Goal: Task Accomplishment & Management: Complete application form

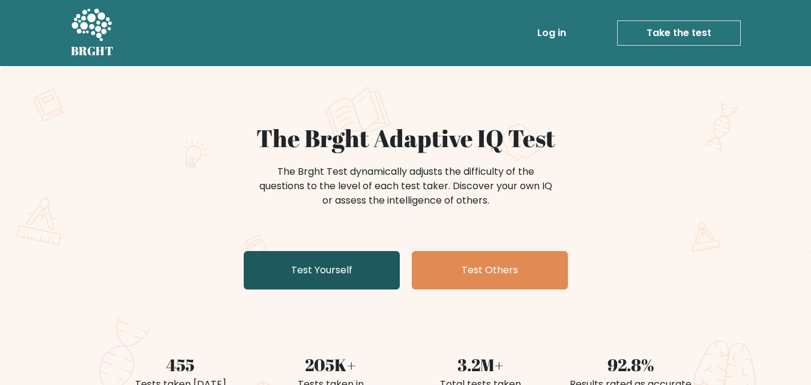
click at [299, 279] on link "Test Yourself" at bounding box center [322, 270] width 156 height 38
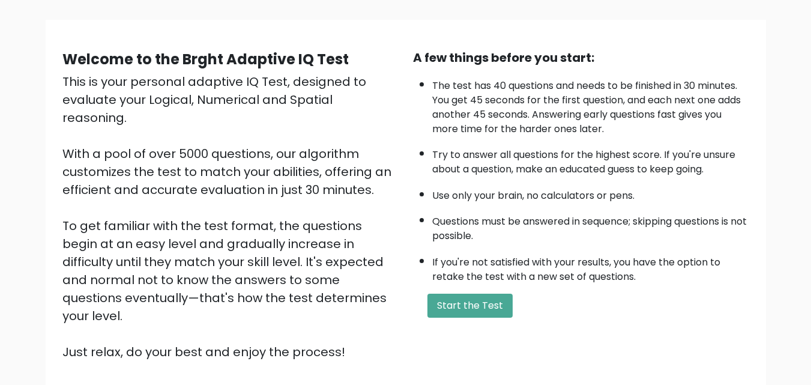
scroll to position [88, 0]
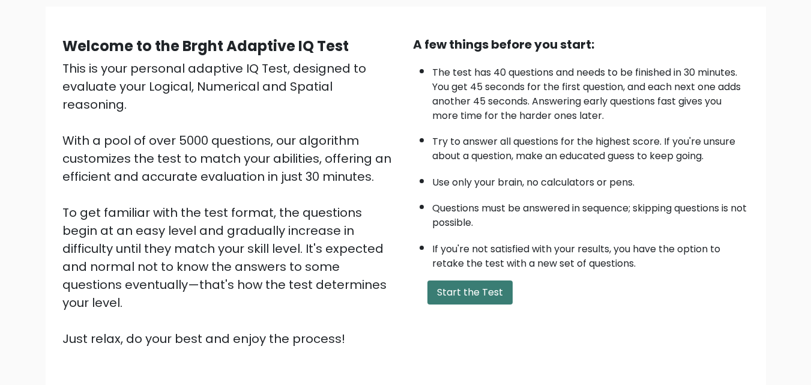
click at [464, 295] on button "Start the Test" at bounding box center [469, 292] width 85 height 24
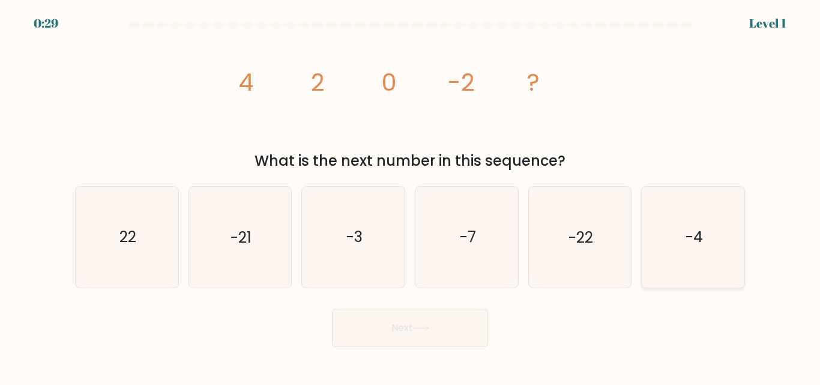
click at [692, 241] on text "-4" at bounding box center [693, 237] width 17 height 21
click at [410, 196] on input "f. -4" at bounding box center [410, 194] width 1 height 3
radio input "true"
click at [387, 325] on button "Next" at bounding box center [410, 327] width 156 height 38
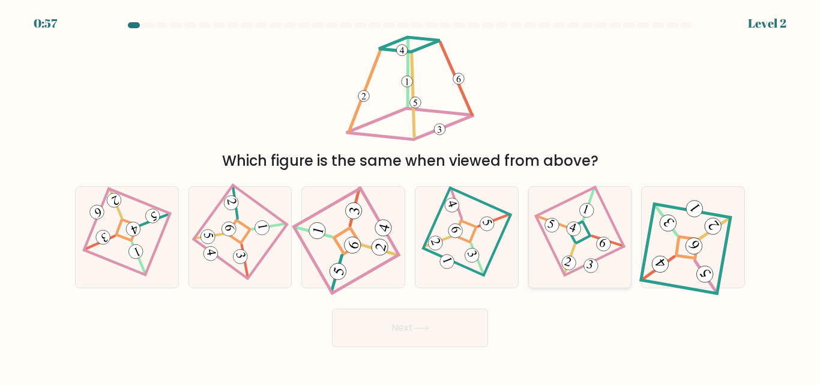
click at [570, 199] on 117 at bounding box center [580, 231] width 88 height 88
click at [410, 196] on input "e." at bounding box center [410, 194] width 1 height 3
radio input "true"
click at [430, 331] on button "Next" at bounding box center [410, 327] width 156 height 38
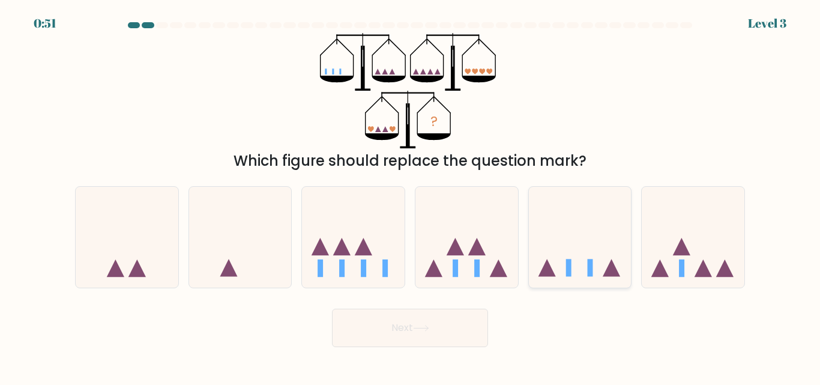
click at [563, 236] on icon at bounding box center [580, 236] width 103 height 85
click at [410, 196] on input "e." at bounding box center [410, 194] width 1 height 3
radio input "true"
click at [379, 331] on button "Next" at bounding box center [410, 327] width 156 height 38
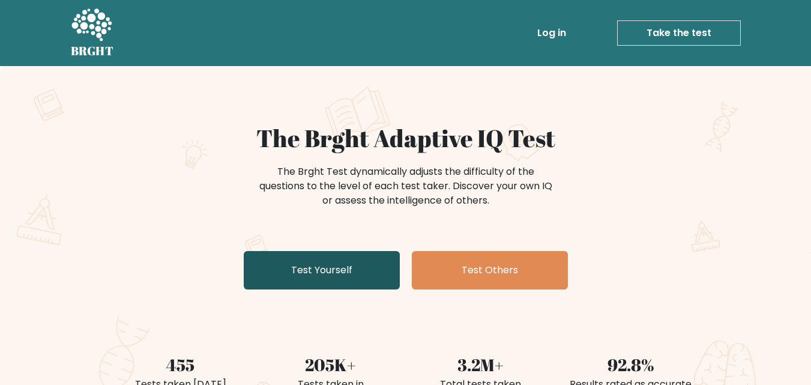
click at [341, 273] on link "Test Yourself" at bounding box center [322, 270] width 156 height 38
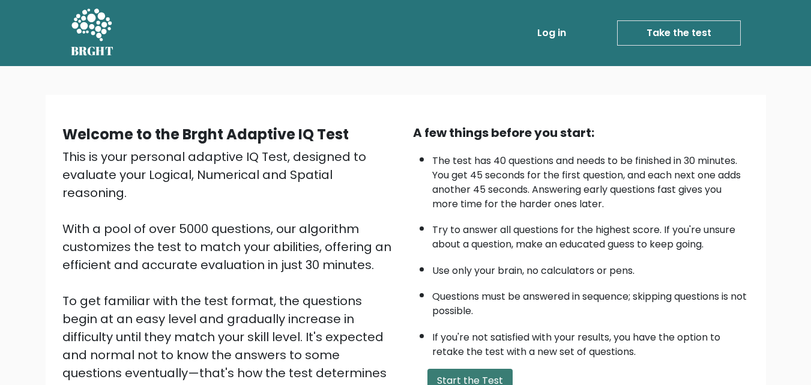
click at [464, 372] on button "Start the Test" at bounding box center [469, 380] width 85 height 24
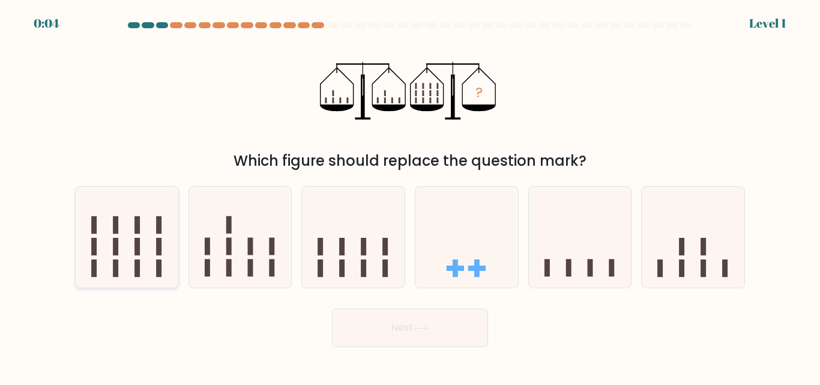
click at [162, 238] on icon at bounding box center [127, 236] width 103 height 85
click at [410, 196] on input "a." at bounding box center [410, 194] width 1 height 3
radio input "true"
click at [427, 315] on button "Next" at bounding box center [410, 327] width 156 height 38
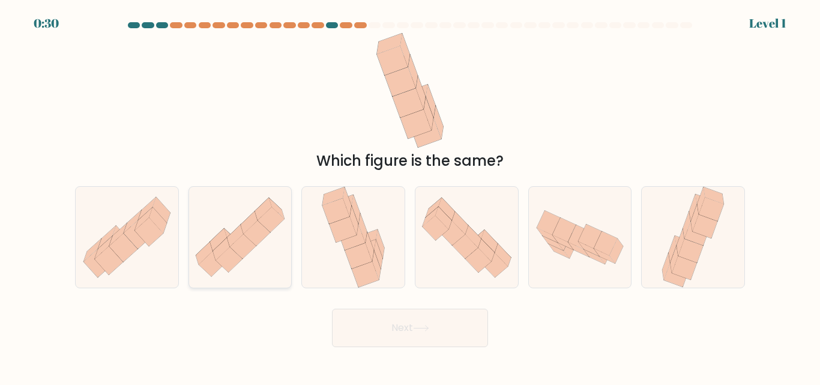
click at [233, 250] on icon at bounding box center [243, 245] width 26 height 25
click at [410, 196] on input "b." at bounding box center [410, 194] width 1 height 3
radio input "true"
click at [370, 330] on button "Next" at bounding box center [410, 327] width 156 height 38
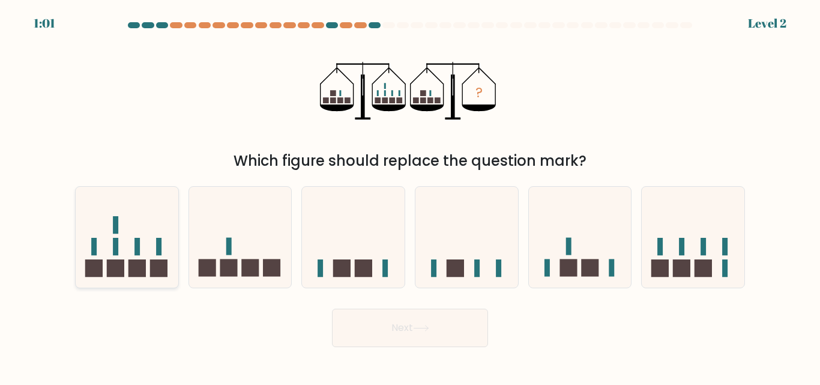
click at [173, 253] on icon at bounding box center [127, 236] width 103 height 85
click at [410, 196] on input "a." at bounding box center [410, 194] width 1 height 3
radio input "true"
click at [389, 325] on button "Next" at bounding box center [410, 327] width 156 height 38
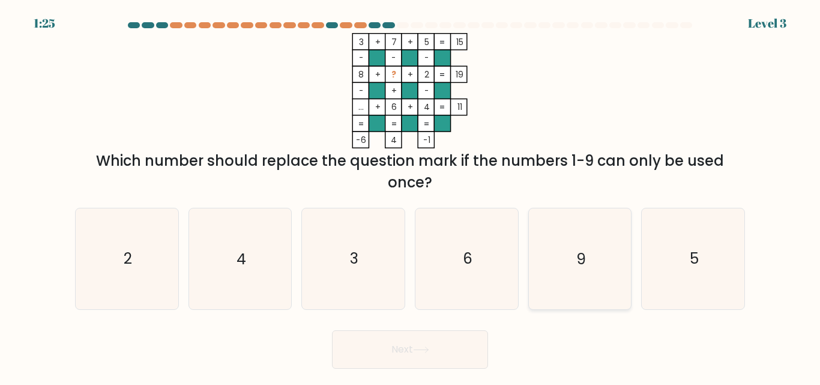
click at [546, 272] on icon "9" at bounding box center [579, 258] width 100 height 100
click at [410, 196] on input "e. 9" at bounding box center [410, 194] width 1 height 3
radio input "true"
click at [380, 349] on button "Next" at bounding box center [410, 349] width 156 height 38
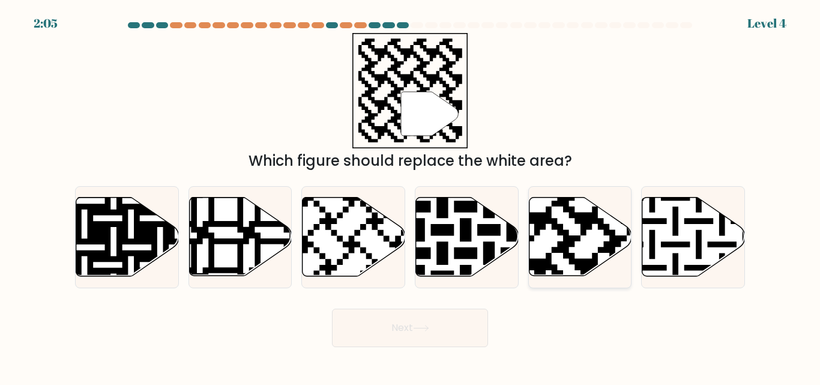
drag, startPoint x: 628, startPoint y: 236, endPoint x: 608, endPoint y: 252, distance: 25.6
click at [628, 236] on icon at bounding box center [580, 236] width 103 height 79
click at [410, 196] on input "e." at bounding box center [410, 194] width 1 height 3
radio input "true"
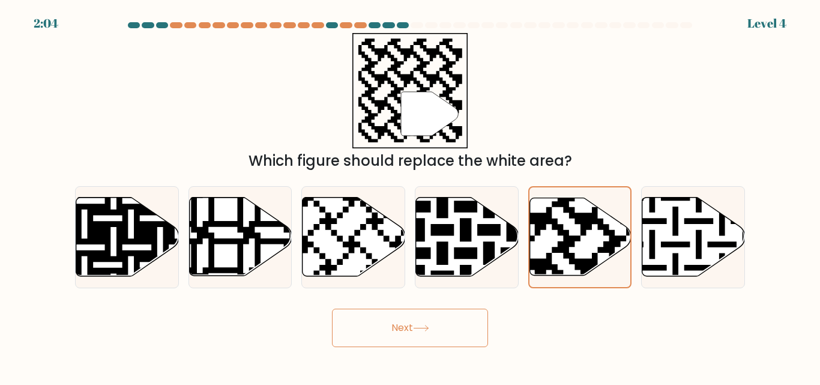
click at [371, 336] on button "Next" at bounding box center [410, 327] width 156 height 38
click at [442, 332] on button "Next" at bounding box center [410, 327] width 156 height 38
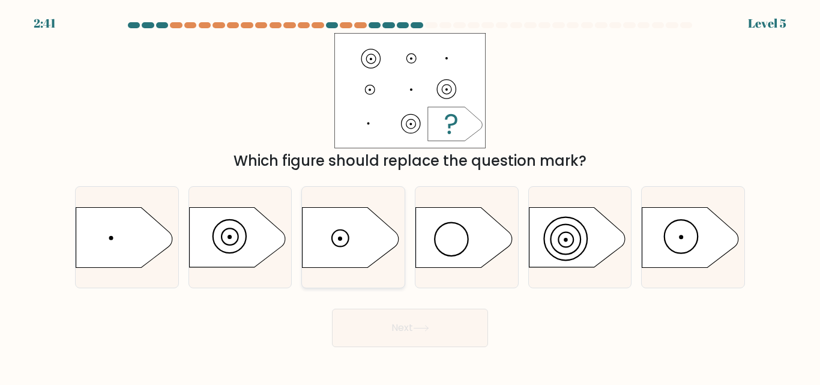
drag, startPoint x: 325, startPoint y: 241, endPoint x: 328, endPoint y: 253, distance: 13.0
click at [325, 241] on icon at bounding box center [350, 237] width 96 height 60
click at [410, 196] on input "c." at bounding box center [410, 194] width 1 height 3
radio input "true"
click at [387, 340] on button "Next" at bounding box center [410, 327] width 156 height 38
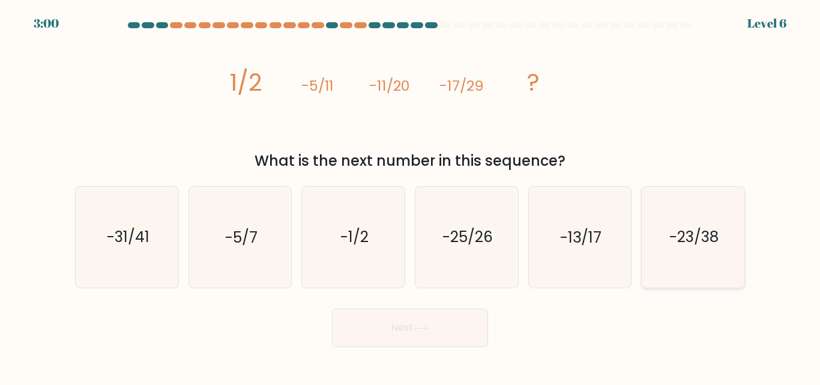
click at [703, 227] on text "-23/38" at bounding box center [693, 237] width 49 height 21
click at [410, 196] on input "f. -23/38" at bounding box center [410, 194] width 1 height 3
radio input "true"
click at [429, 328] on icon at bounding box center [421, 328] width 16 height 7
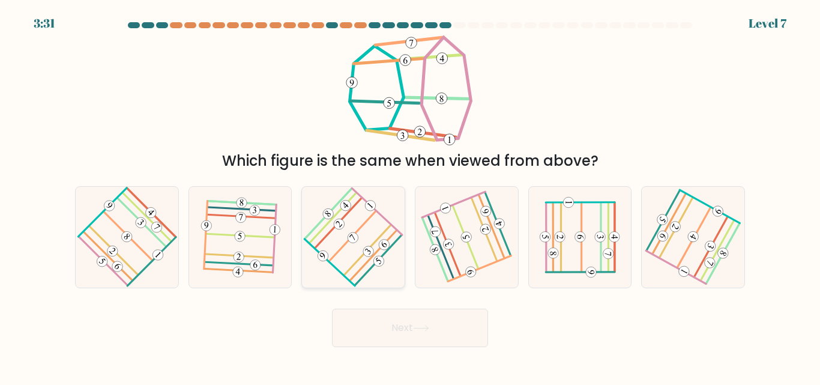
click at [347, 232] on icon at bounding box center [353, 237] width 80 height 80
click at [410, 196] on input "c." at bounding box center [410, 194] width 1 height 3
radio input "true"
click at [361, 333] on button "Next" at bounding box center [410, 327] width 156 height 38
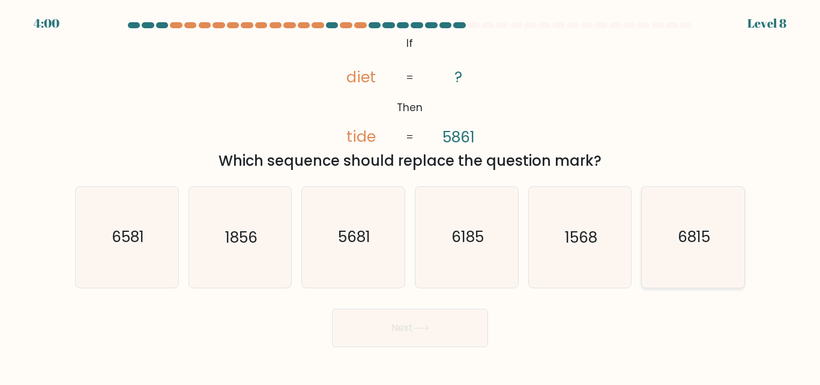
click at [695, 240] on text "6815" at bounding box center [693, 237] width 32 height 21
click at [410, 196] on input "f. 6815" at bounding box center [410, 194] width 1 height 3
radio input "true"
click at [430, 321] on button "Next" at bounding box center [410, 327] width 156 height 38
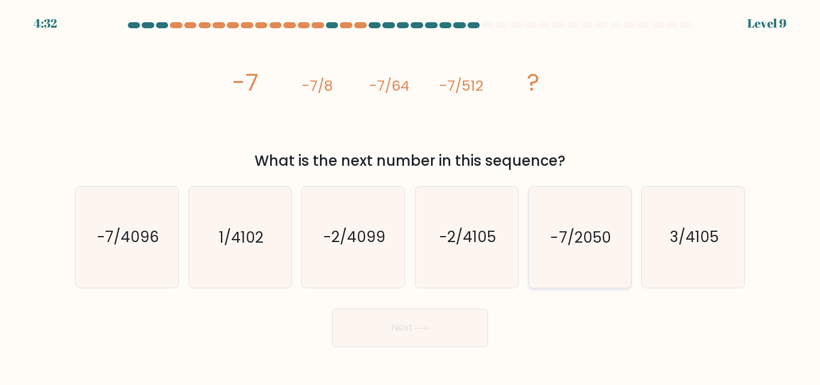
click at [572, 230] on text "-7/2050" at bounding box center [581, 237] width 60 height 21
click at [410, 196] on input "e. -7/2050" at bounding box center [410, 194] width 1 height 3
radio input "true"
click at [383, 339] on button "Next" at bounding box center [410, 327] width 156 height 38
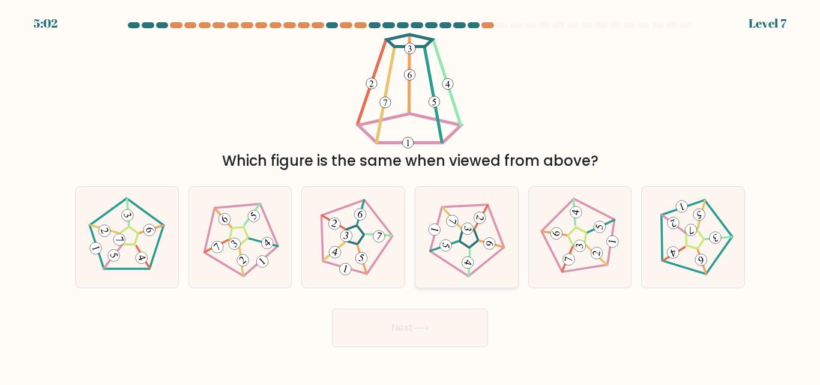
click at [467, 263] on icon at bounding box center [468, 262] width 8 height 7
click at [410, 196] on input "d." at bounding box center [410, 194] width 1 height 3
radio input "true"
click at [388, 345] on button "Next" at bounding box center [410, 327] width 156 height 38
click at [400, 322] on button "Next" at bounding box center [410, 327] width 156 height 38
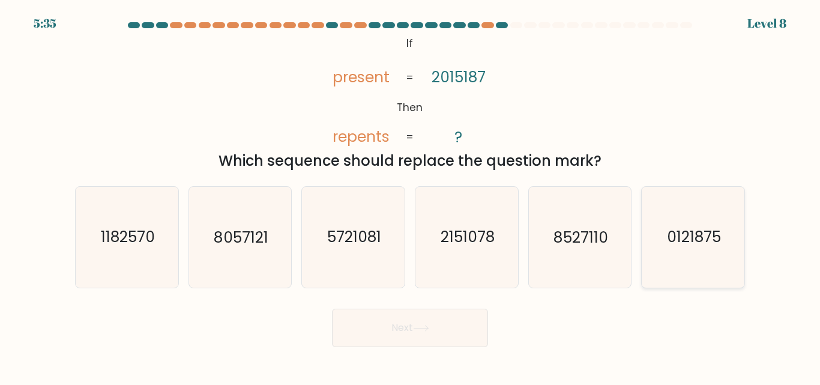
click at [701, 251] on icon "0121875" at bounding box center [693, 237] width 100 height 100
click at [410, 196] on input "f. 0121875" at bounding box center [410, 194] width 1 height 3
radio input "true"
drag, startPoint x: 410, startPoint y: 326, endPoint x: 411, endPoint y: 320, distance: 6.0
click at [410, 326] on button "Next" at bounding box center [410, 327] width 156 height 38
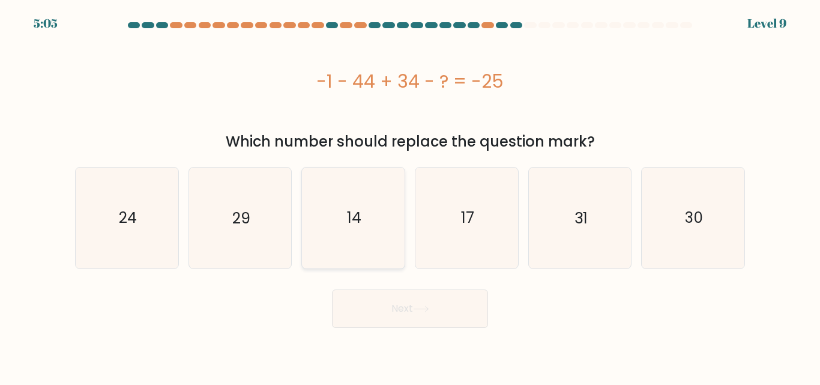
click at [376, 225] on icon "14" at bounding box center [353, 217] width 100 height 100
click at [410, 196] on input "c. 14" at bounding box center [410, 194] width 1 height 3
radio input "true"
click at [419, 302] on button "Next" at bounding box center [410, 308] width 156 height 38
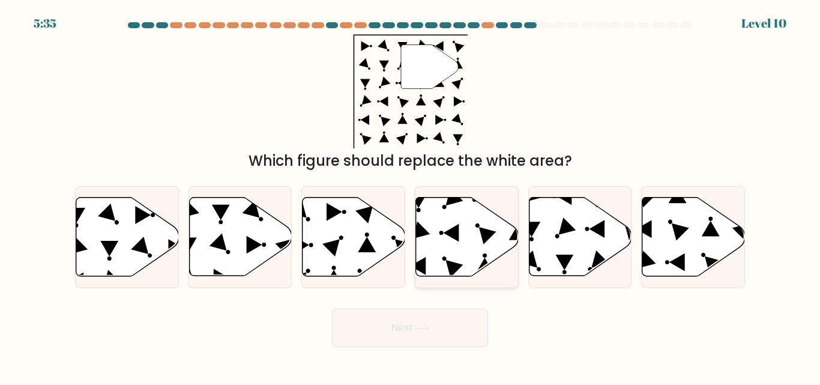
click at [478, 239] on icon at bounding box center [467, 236] width 103 height 79
click at [410, 196] on input "d." at bounding box center [410, 194] width 1 height 3
radio input "true"
click at [406, 330] on button "Next" at bounding box center [410, 327] width 156 height 38
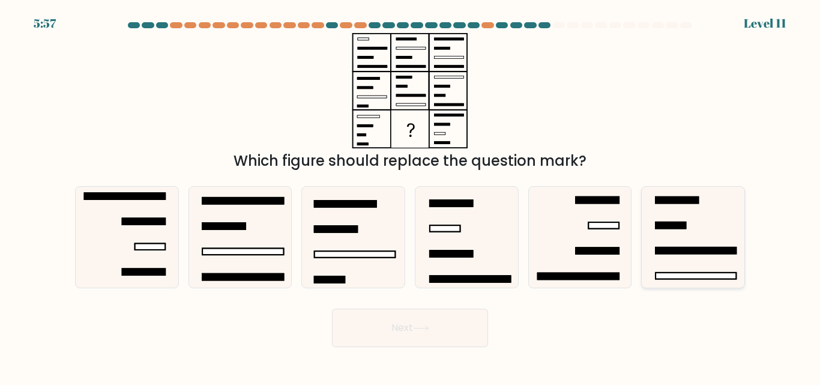
click at [681, 245] on icon at bounding box center [693, 237] width 100 height 100
click at [410, 196] on input "f." at bounding box center [410, 194] width 1 height 3
radio input "true"
click at [413, 325] on button "Next" at bounding box center [410, 327] width 156 height 38
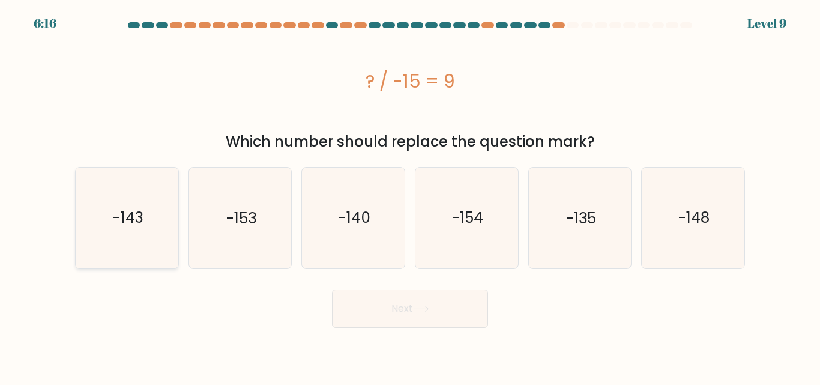
click at [172, 229] on icon "-143" at bounding box center [127, 217] width 100 height 100
click at [410, 196] on input "a. -143" at bounding box center [410, 194] width 1 height 3
radio input "true"
click at [404, 300] on button "Next" at bounding box center [410, 308] width 156 height 38
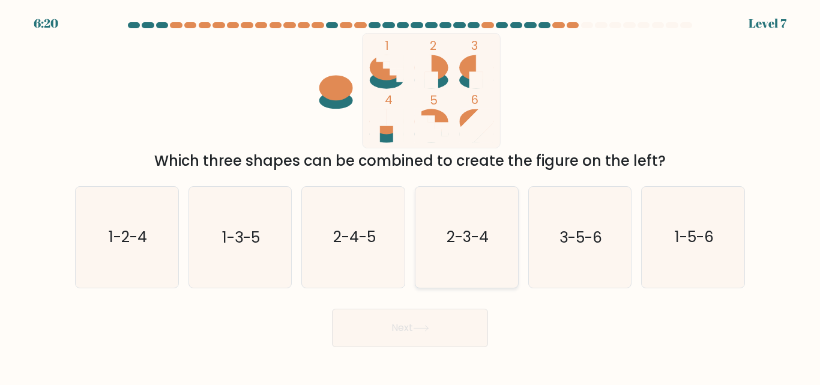
click at [449, 244] on text "2-3-4" at bounding box center [467, 237] width 42 height 21
click at [410, 196] on input "d. 2-3-4" at bounding box center [410, 194] width 1 height 3
radio input "true"
click at [402, 322] on button "Next" at bounding box center [410, 327] width 156 height 38
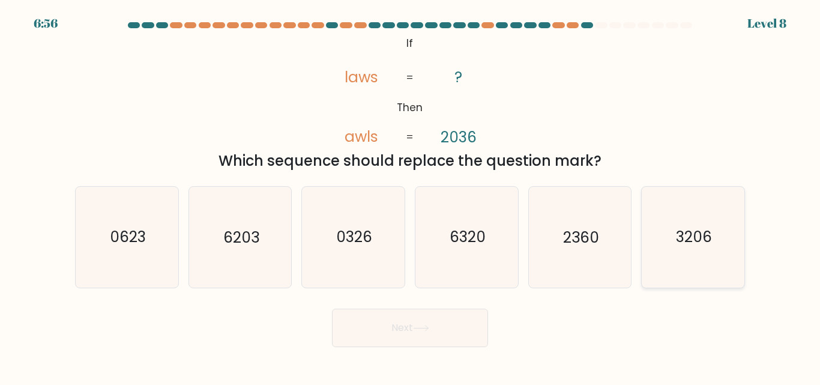
click at [709, 240] on text "3206" at bounding box center [694, 237] width 36 height 21
click at [410, 196] on input "f. 3206" at bounding box center [410, 194] width 1 height 3
radio input "true"
click at [429, 330] on icon at bounding box center [421, 328] width 16 height 7
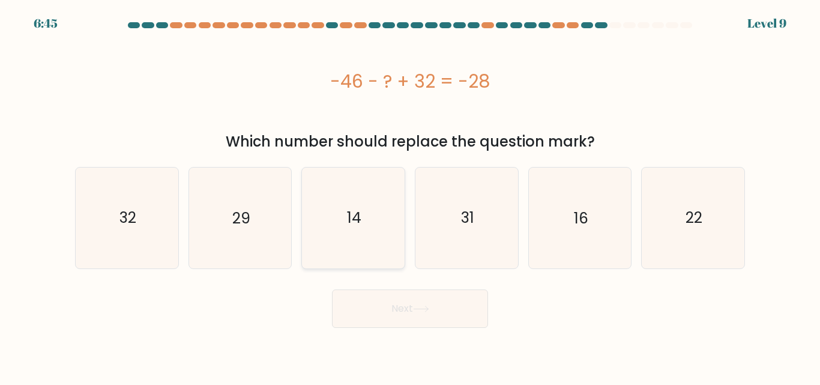
click at [377, 223] on icon "14" at bounding box center [353, 217] width 100 height 100
click at [410, 196] on input "c. 14" at bounding box center [410, 194] width 1 height 3
radio input "true"
click at [419, 320] on button "Next" at bounding box center [410, 308] width 156 height 38
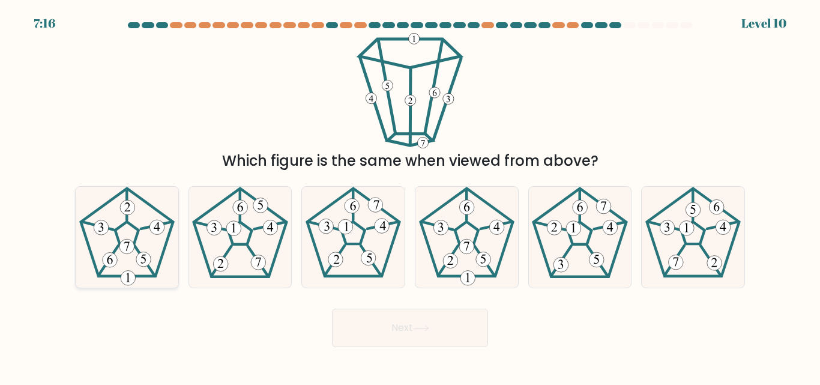
click at [158, 227] on icon at bounding box center [157, 227] width 6 height 9
click at [410, 196] on input "a." at bounding box center [410, 194] width 1 height 3
radio input "true"
click at [415, 331] on button "Next" at bounding box center [410, 327] width 156 height 38
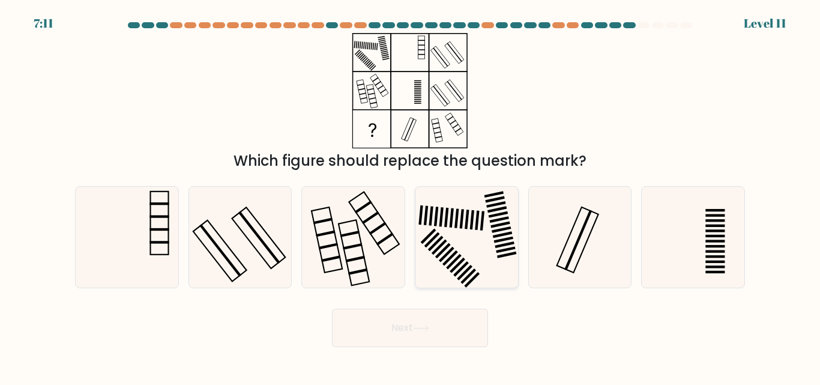
click at [464, 242] on icon at bounding box center [466, 237] width 100 height 100
click at [410, 196] on input "d." at bounding box center [410, 194] width 1 height 3
radio input "true"
click at [392, 340] on button "Next" at bounding box center [410, 327] width 156 height 38
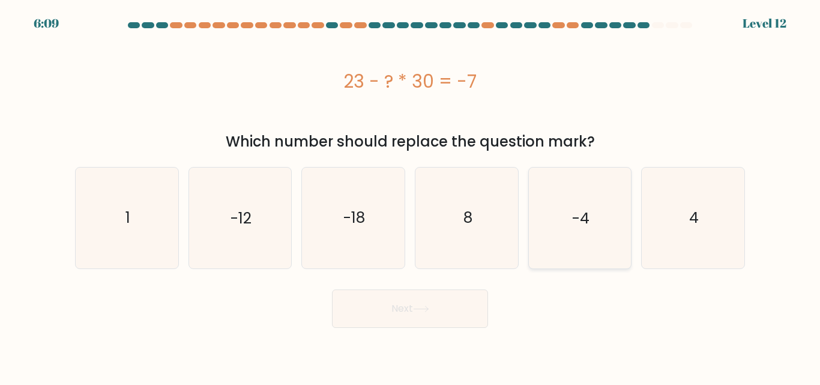
click at [615, 228] on icon "-4" at bounding box center [579, 217] width 100 height 100
click at [410, 196] on input "e. -4" at bounding box center [410, 194] width 1 height 3
radio input "true"
click at [439, 296] on button "Next" at bounding box center [410, 308] width 156 height 38
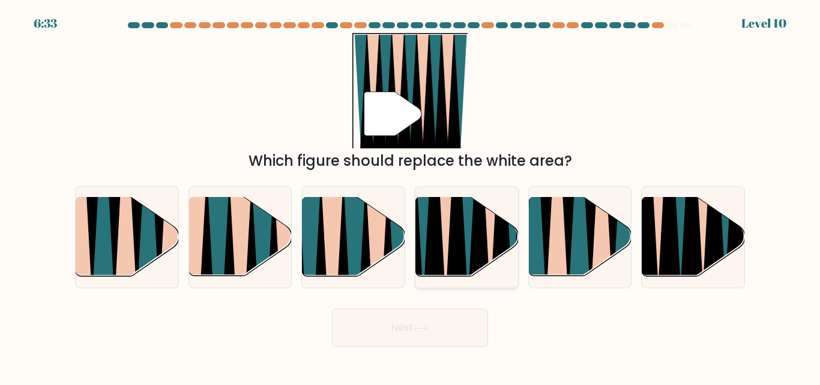
click at [467, 241] on icon at bounding box center [467, 196] width 23 height 205
click at [410, 196] on input "d." at bounding box center [410, 194] width 1 height 3
radio input "true"
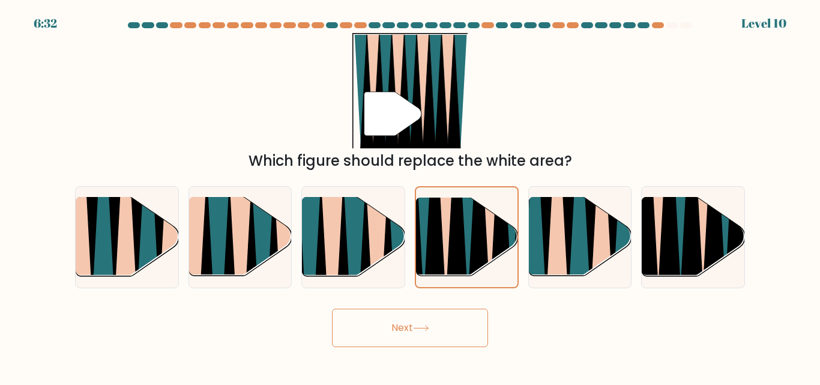
click at [385, 329] on button "Next" at bounding box center [410, 327] width 156 height 38
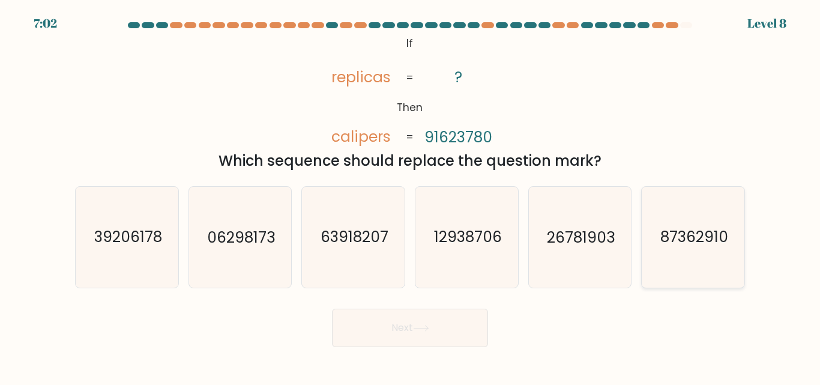
click at [689, 251] on icon "87362910" at bounding box center [693, 237] width 100 height 100
click at [410, 196] on input "f. 87362910" at bounding box center [410, 194] width 1 height 3
radio input "true"
click at [359, 332] on button "Next" at bounding box center [410, 327] width 156 height 38
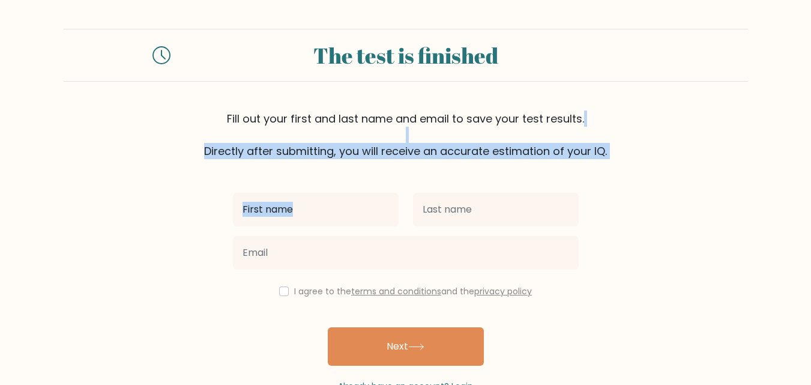
drag, startPoint x: 804, startPoint y: 155, endPoint x: 799, endPoint y: 194, distance: 39.4
click at [799, 194] on form "The test is finished Fill out your first and last name and email to save your t…" at bounding box center [405, 211] width 811 height 364
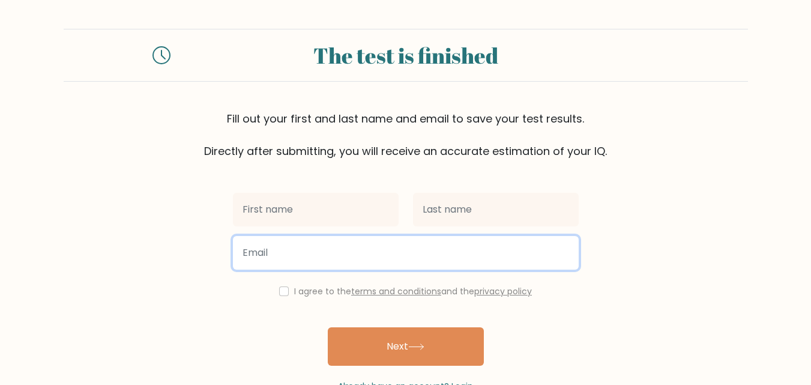
click at [304, 254] on input "email" at bounding box center [406, 253] width 346 height 34
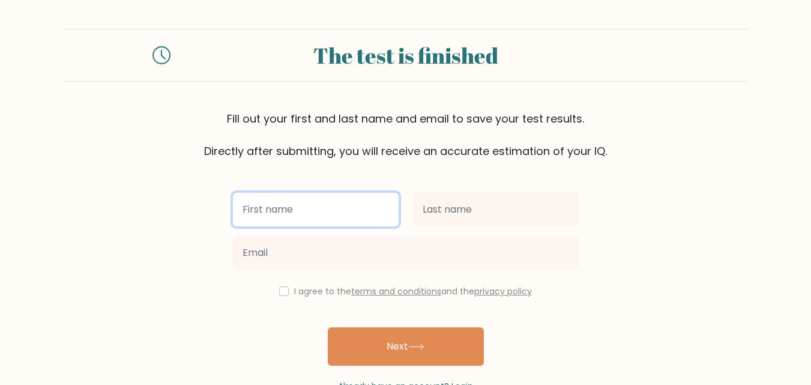
click at [265, 214] on input "text" at bounding box center [316, 210] width 166 height 34
type input "[PERSON_NAME]"
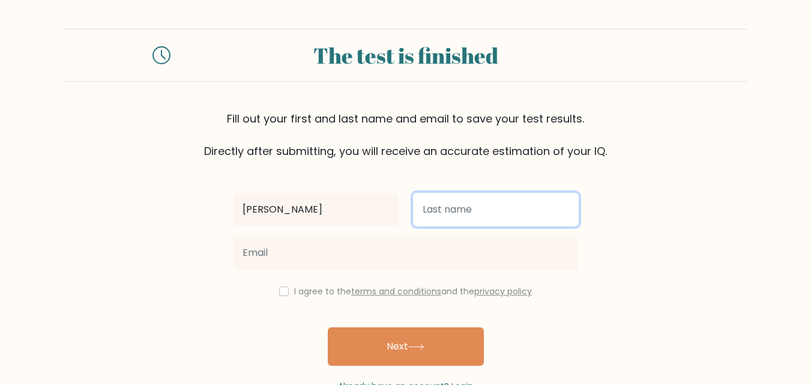
click at [457, 220] on input "text" at bounding box center [496, 210] width 166 height 34
type input "Racman"
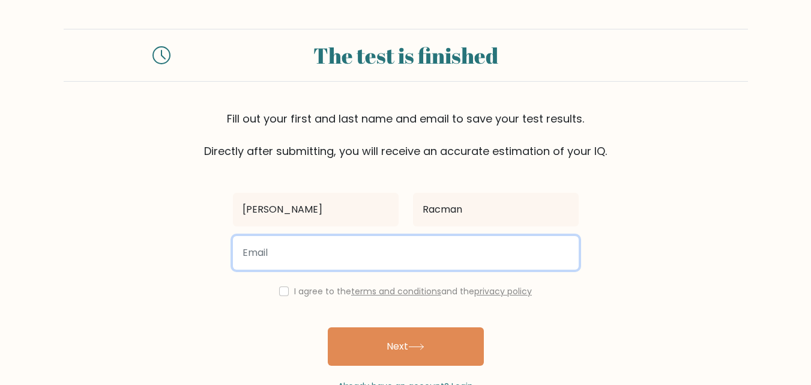
click at [355, 256] on input "email" at bounding box center [406, 253] width 346 height 34
type input "[EMAIL_ADDRESS][DOMAIN_NAME]"
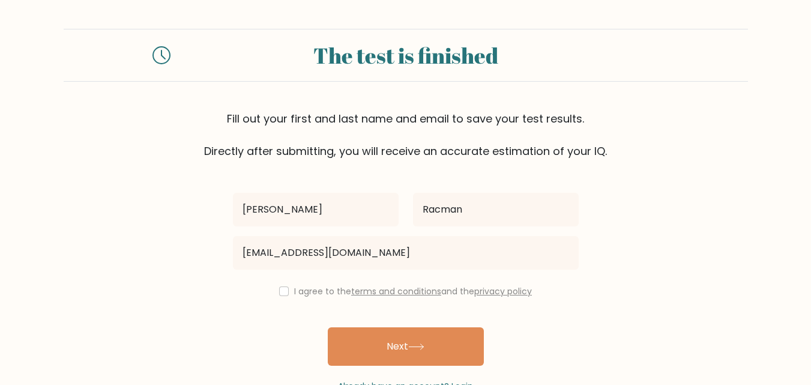
click at [381, 293] on link "terms and conditions" at bounding box center [396, 291] width 90 height 12
click at [275, 287] on div "I agree to the terms and conditions and the privacy policy" at bounding box center [406, 291] width 360 height 14
click at [281, 291] on input "checkbox" at bounding box center [284, 291] width 10 height 10
checkbox input "true"
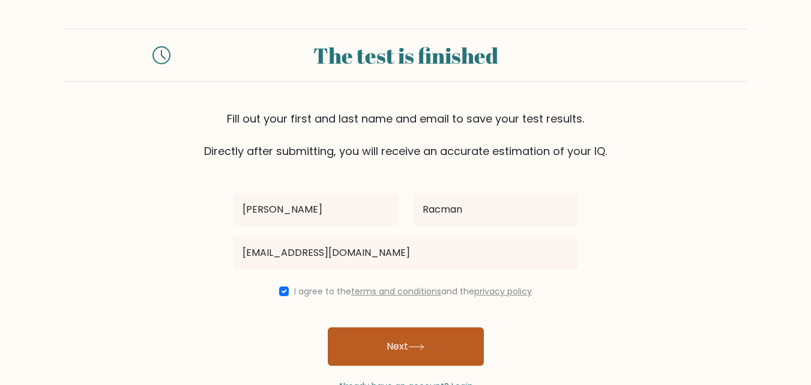
click at [377, 345] on button "Next" at bounding box center [406, 346] width 156 height 38
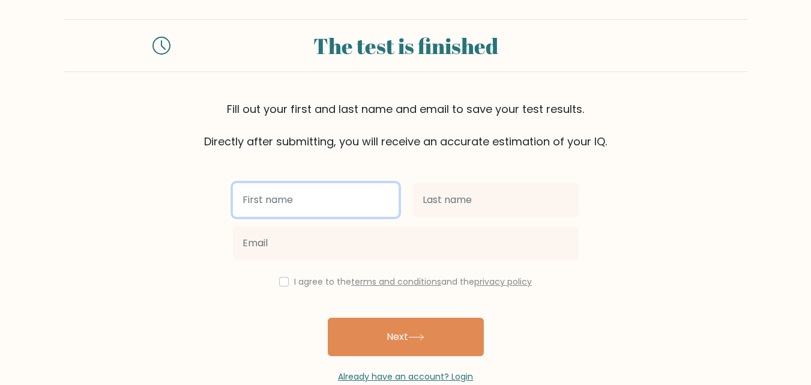
scroll to position [71, 0]
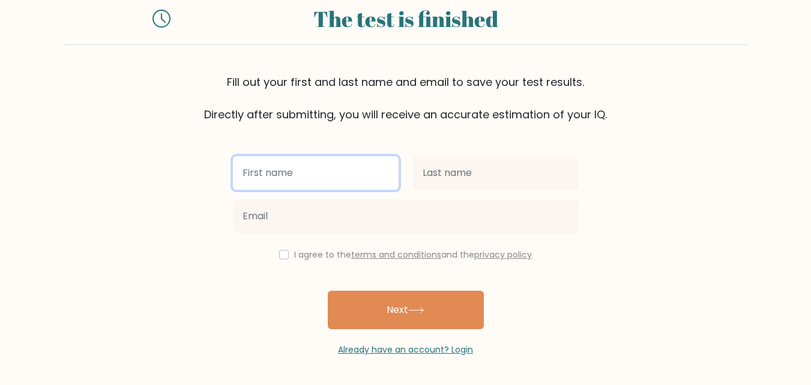
click at [317, 185] on input "text" at bounding box center [316, 173] width 166 height 34
type input "[PERSON_NAME]"
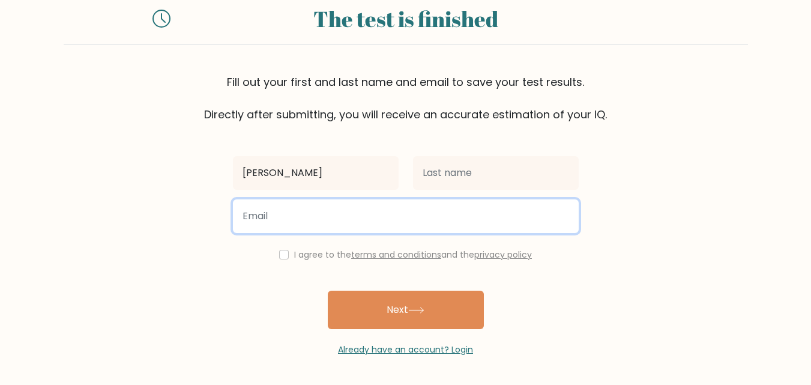
click at [331, 221] on input "email" at bounding box center [406, 216] width 346 height 34
type input "09097779897"
click at [331, 218] on input "09097779897" at bounding box center [406, 216] width 346 height 34
click at [343, 232] on input "09097779897" at bounding box center [406, 216] width 346 height 34
click at [343, 230] on input "09097779897" at bounding box center [406, 216] width 346 height 34
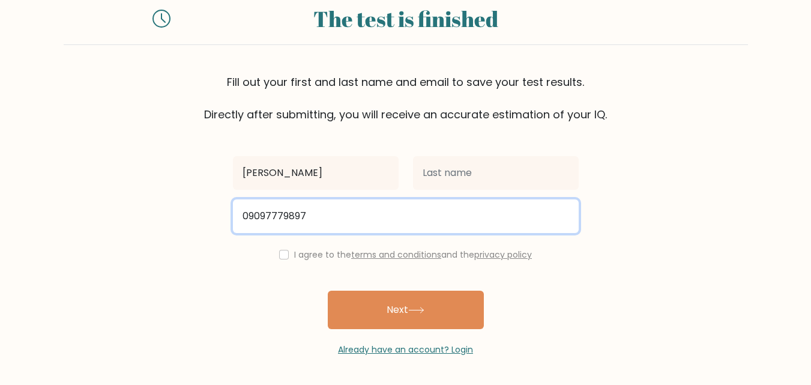
click at [343, 230] on input "09097779897" at bounding box center [406, 216] width 346 height 34
click at [343, 230] on input "email" at bounding box center [406, 216] width 346 height 34
type input "rienna1820@gmail.com"
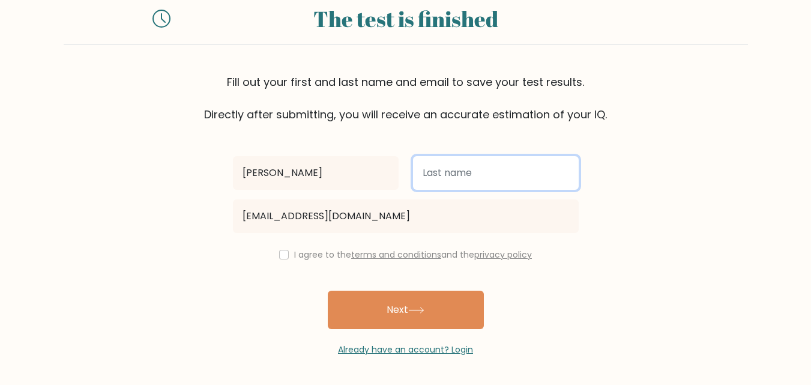
click at [445, 170] on input "text" at bounding box center [496, 173] width 166 height 34
type input "Racman"
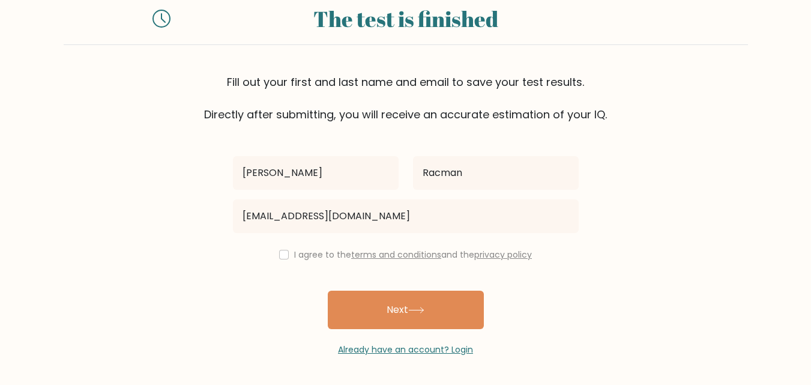
click at [284, 257] on div "I agree to the terms and conditions and the privacy policy" at bounding box center [406, 254] width 360 height 14
click at [283, 258] on input "checkbox" at bounding box center [284, 255] width 10 height 10
checkbox input "true"
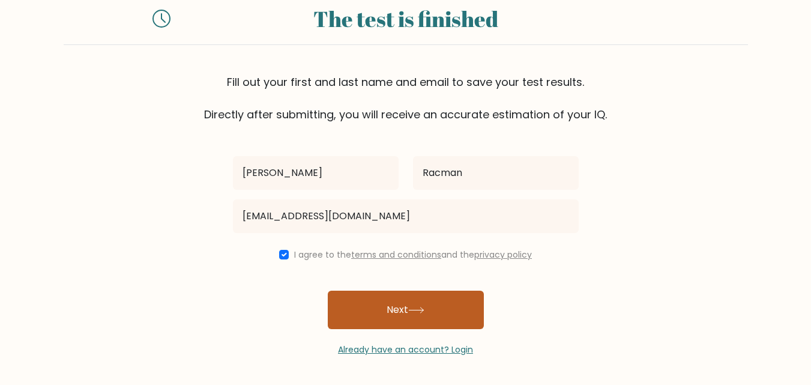
click at [395, 320] on button "Next" at bounding box center [406, 309] width 156 height 38
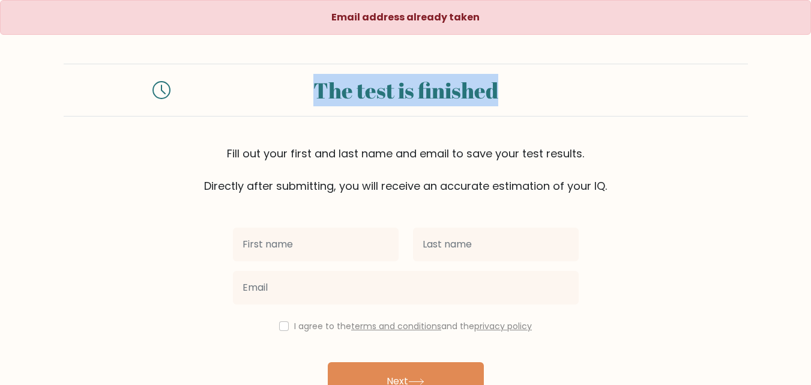
drag, startPoint x: 809, startPoint y: 41, endPoint x: 819, endPoint y: 71, distance: 31.5
click at [810, 71] on html "Email address already taken The test is finished Fill out your first and last n…" at bounding box center [405, 228] width 811 height 456
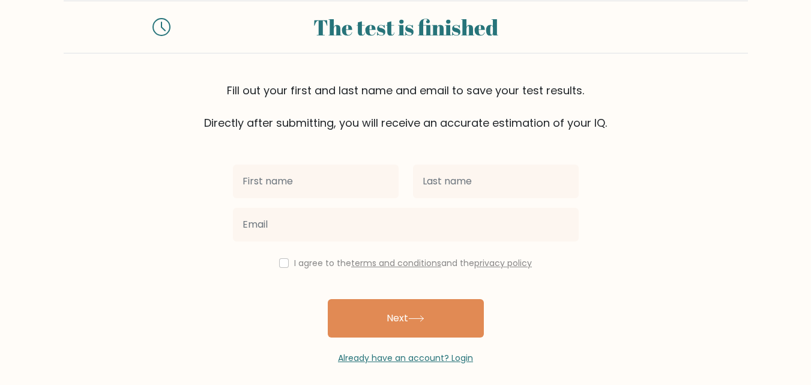
drag, startPoint x: 805, startPoint y: 139, endPoint x: 806, endPoint y: 175, distance: 36.0
click at [806, 175] on form "The test is finished Fill out your first and last name and email to save your t…" at bounding box center [405, 183] width 811 height 364
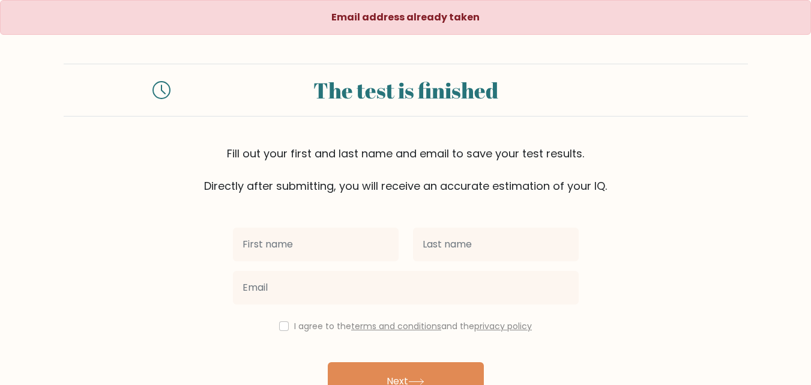
scroll to position [14, 0]
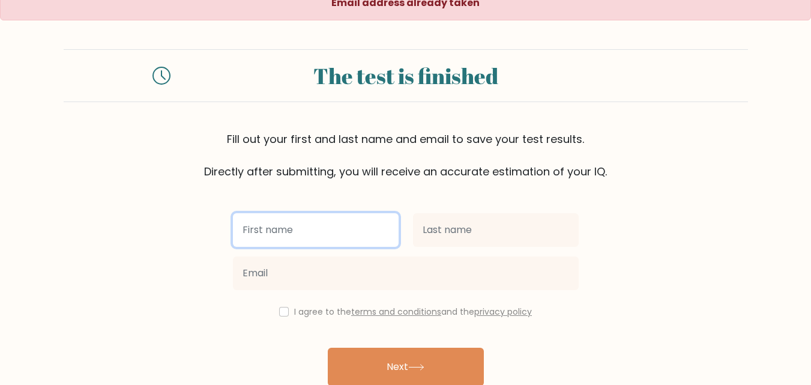
click at [348, 220] on input "text" at bounding box center [316, 230] width 166 height 34
type input "[PERSON_NAME]"
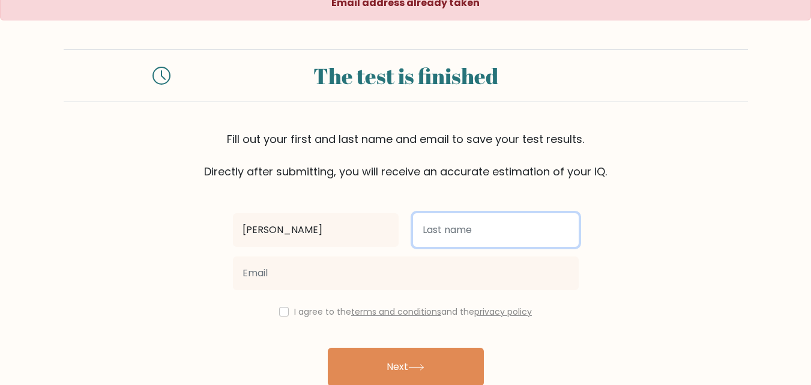
click at [454, 235] on input "text" at bounding box center [496, 230] width 166 height 34
type input "Racman"
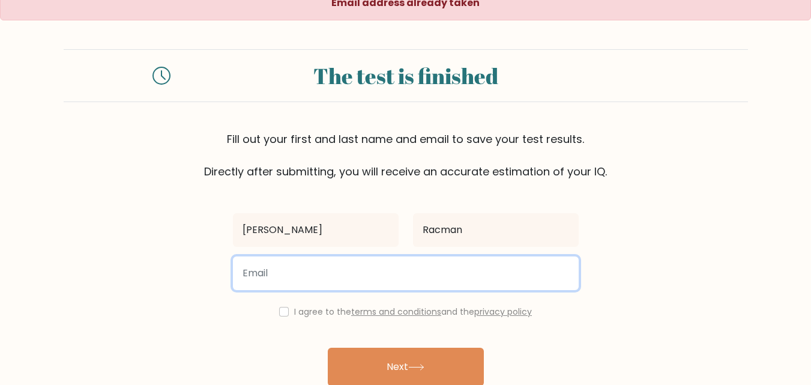
click at [392, 266] on input "email" at bounding box center [406, 273] width 346 height 34
click at [322, 283] on input "email" at bounding box center [406, 273] width 346 height 34
paste input "theriri.26@gmail.com"
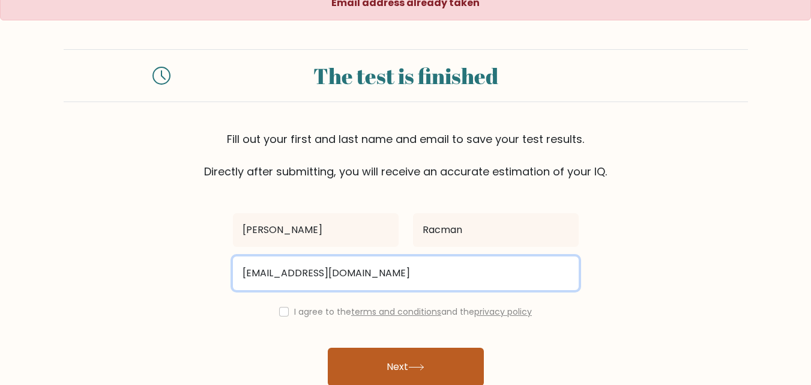
type input "theriri.26@gmail.com"
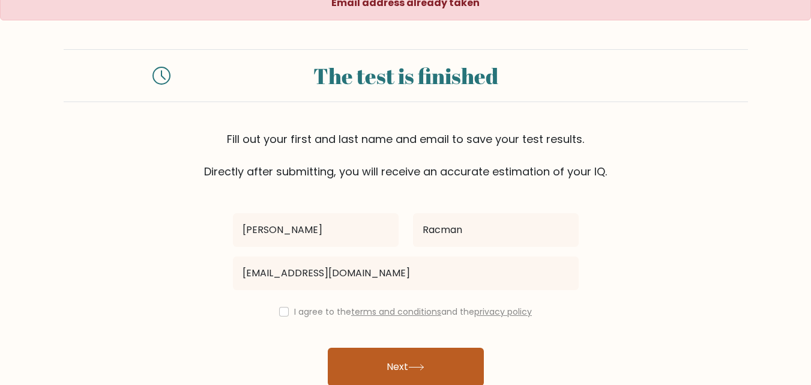
click at [392, 367] on button "Next" at bounding box center [406, 366] width 156 height 38
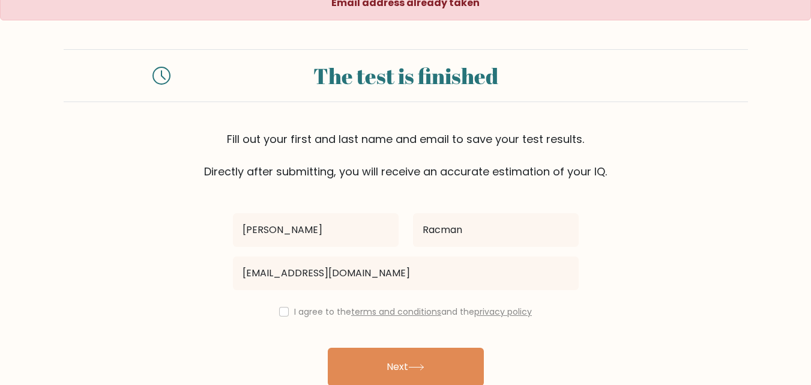
click at [280, 318] on div "I agree to the terms and conditions and the privacy policy" at bounding box center [406, 311] width 360 height 14
click at [281, 313] on input "checkbox" at bounding box center [284, 312] width 10 height 10
checkbox input "true"
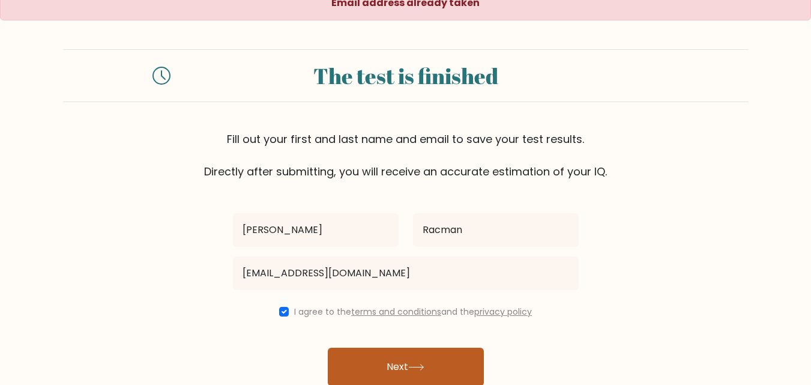
click at [419, 373] on button "Next" at bounding box center [406, 366] width 156 height 38
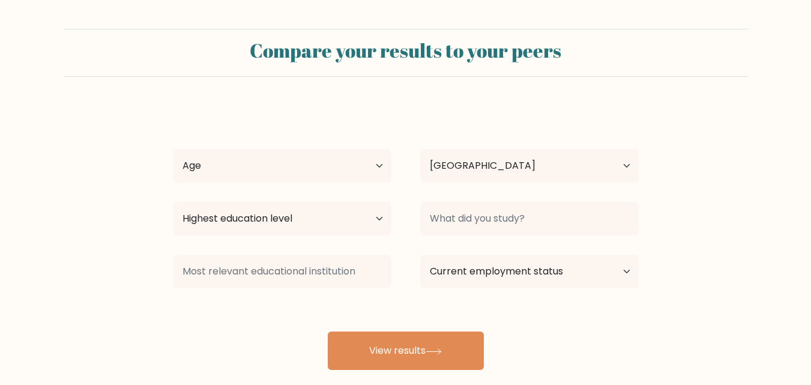
select select "PH"
click at [359, 167] on select "Age Under [DEMOGRAPHIC_DATA] [DEMOGRAPHIC_DATA] [DEMOGRAPHIC_DATA] [DEMOGRAPHIC…" at bounding box center [282, 166] width 218 height 34
select select "25_34"
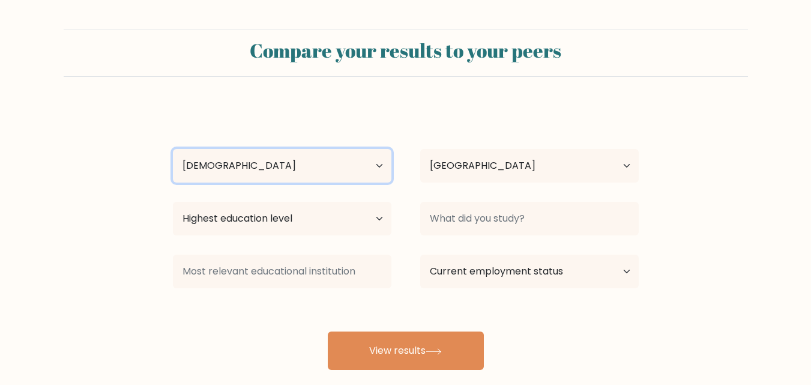
click at [173, 149] on select "Age Under [DEMOGRAPHIC_DATA] [DEMOGRAPHIC_DATA] [DEMOGRAPHIC_DATA] [DEMOGRAPHIC…" at bounding box center [282, 166] width 218 height 34
click at [301, 198] on div "Highest education level No schooling Primary Lower Secondary Upper Secondary Oc…" at bounding box center [281, 218] width 247 height 43
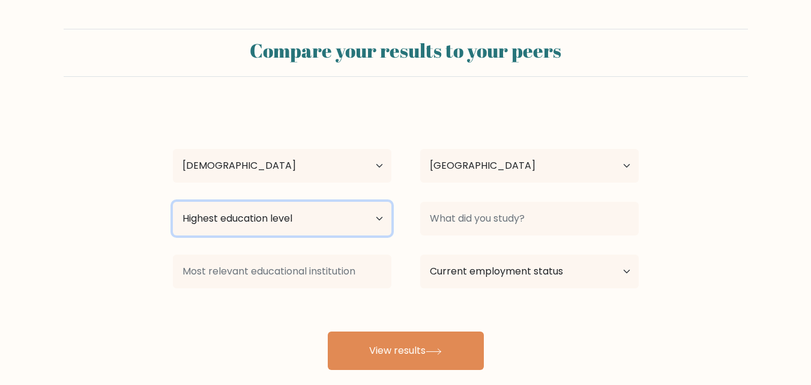
click at [296, 215] on select "Highest education level No schooling Primary Lower Secondary Upper Secondary Oc…" at bounding box center [282, 219] width 218 height 34
select select "bachelors_degree"
click at [173, 202] on select "Highest education level No schooling Primary Lower Secondary Upper Secondary Oc…" at bounding box center [282, 219] width 218 height 34
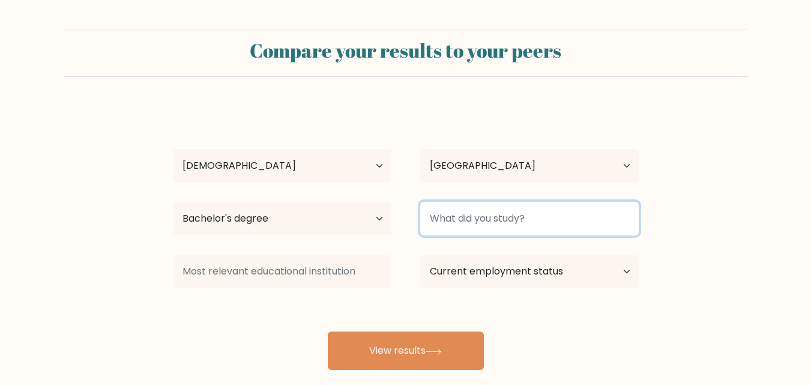
click at [485, 221] on input at bounding box center [529, 219] width 218 height 34
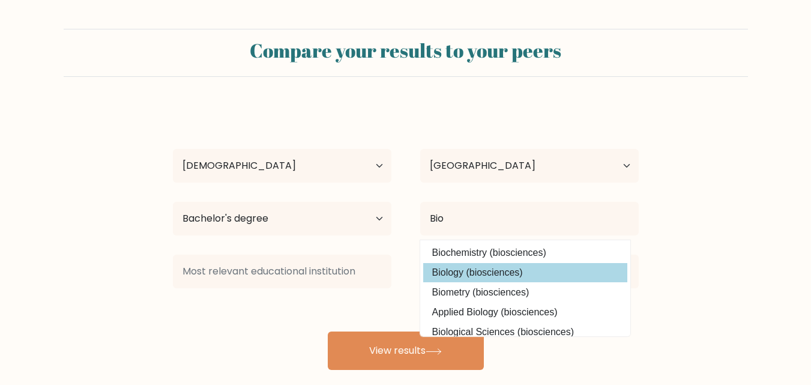
click at [511, 271] on option "Biology (biosciences)" at bounding box center [525, 272] width 204 height 19
type input "Biology"
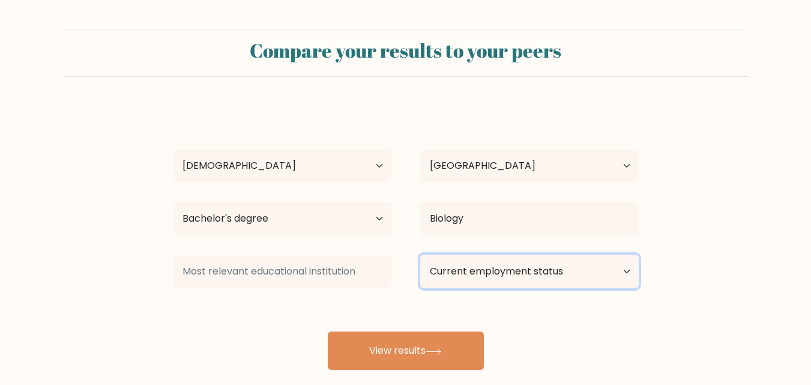
click at [541, 275] on select "Current employment status Employed Student Retired Other / prefer not to answer" at bounding box center [529, 271] width 218 height 34
select select "other"
click at [420, 254] on select "Current employment status Employed Student Retired Other / prefer not to answer" at bounding box center [529, 271] width 218 height 34
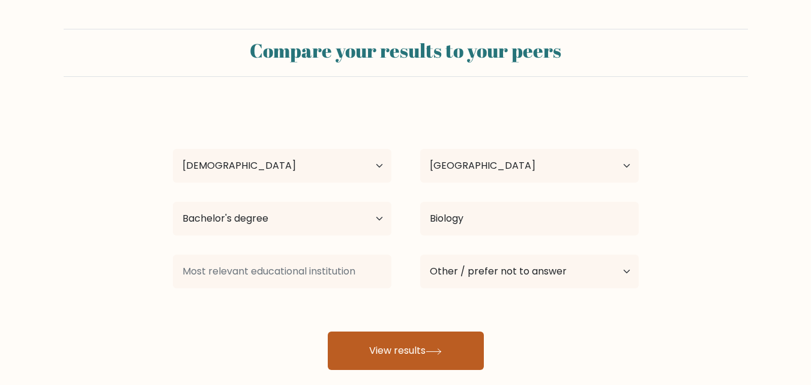
click at [416, 358] on button "View results" at bounding box center [406, 350] width 156 height 38
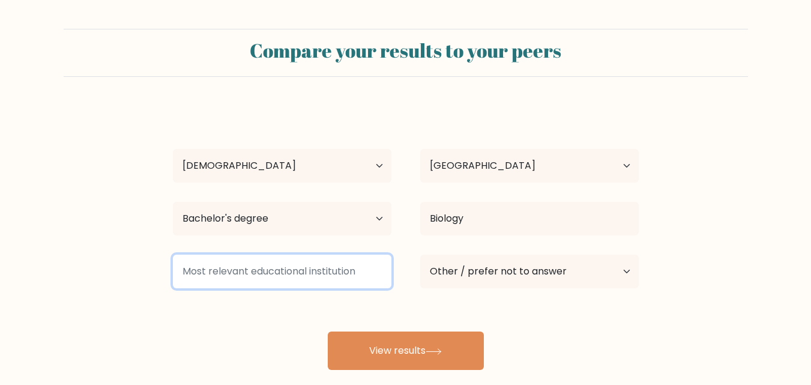
click at [301, 264] on input at bounding box center [282, 271] width 218 height 34
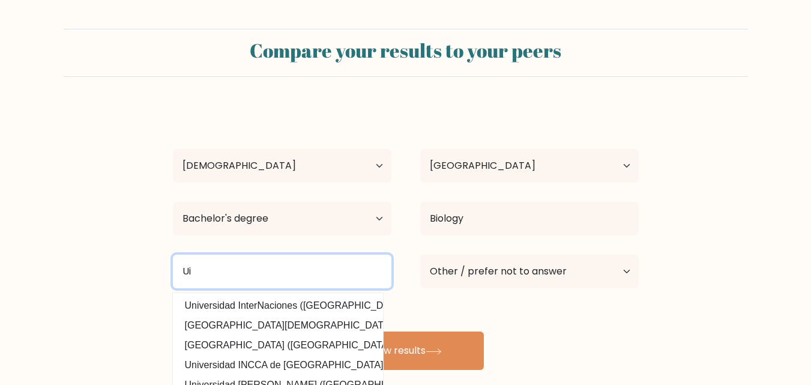
type input "U"
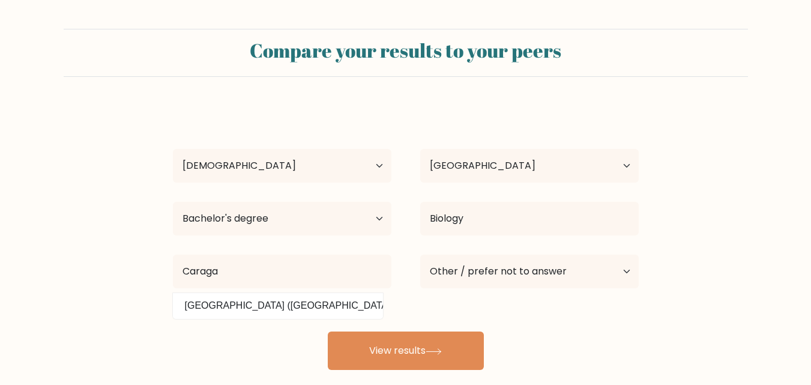
click at [292, 301] on option "Caraga State University (Philippines)" at bounding box center [278, 305] width 204 height 19
type input "[GEOGRAPHIC_DATA]"
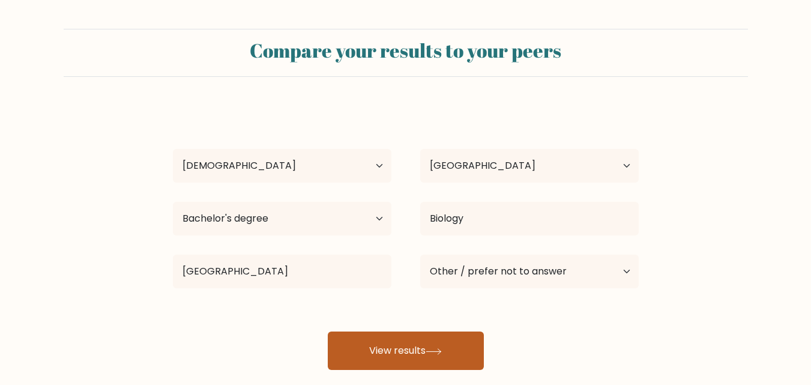
click at [396, 356] on button "View results" at bounding box center [406, 350] width 156 height 38
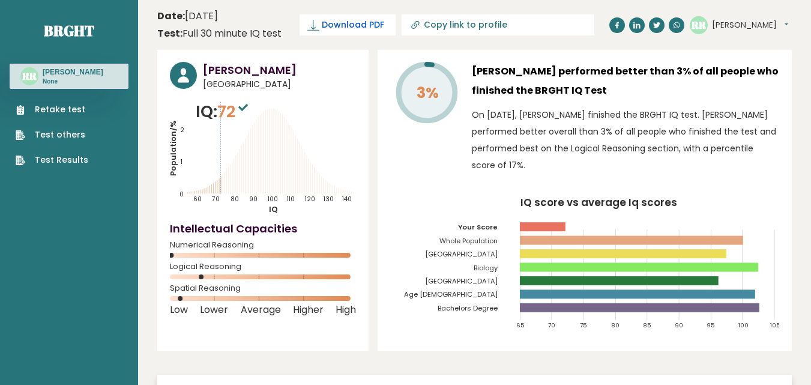
click at [362, 27] on span "Download PDF" at bounding box center [353, 25] width 62 height 13
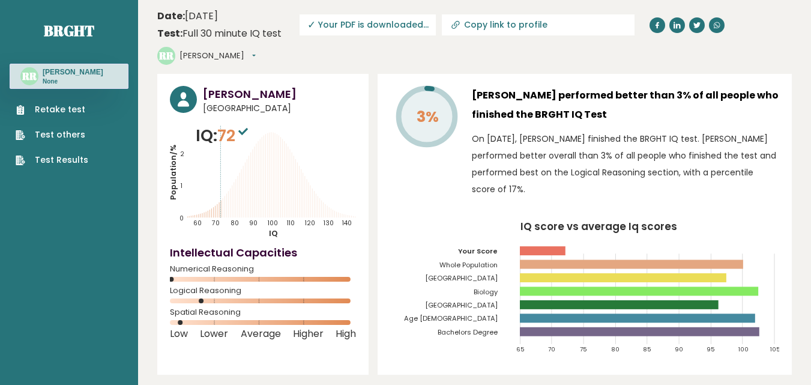
click at [486, 28] on input "Copy link to profile" at bounding box center [545, 25] width 163 height 10
type input "[URL][DOMAIN_NAME][PERSON_NAME]"
click at [372, 25] on span "✓ Your PDF is downloaded..." at bounding box center [367, 24] width 136 height 21
